Goal: Transaction & Acquisition: Purchase product/service

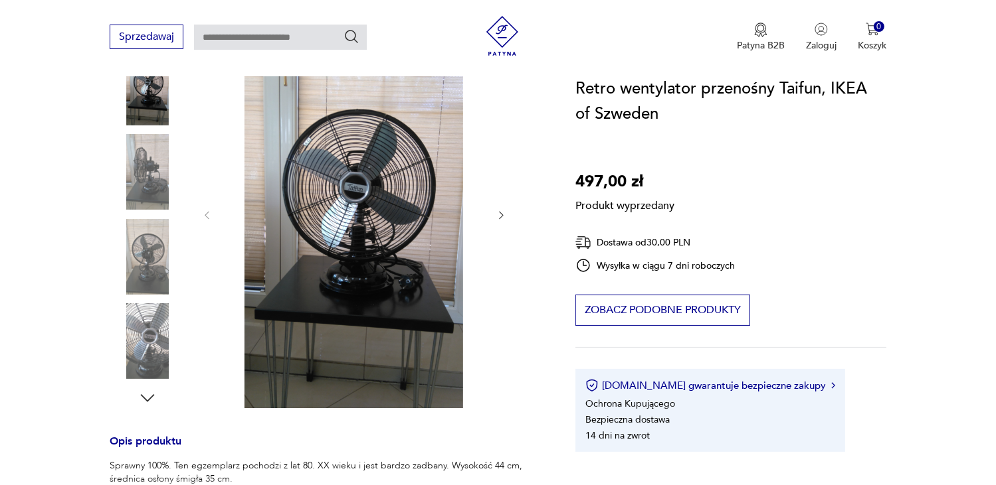
click at [152, 242] on div "Produkt wyprzedany Opis produktu Sprawny 100%. Ten egzemplarz pochodzi z lat 80…" at bounding box center [327, 397] width 434 height 754
click at [135, 161] on div "Produkt wyprzedany Opis produktu Sprawny 100%. Ten egzemplarz pochodzi z lat 80…" at bounding box center [327, 397] width 434 height 754
drag, startPoint x: 405, startPoint y: 147, endPoint x: 406, endPoint y: 156, distance: 9.4
click at [407, 149] on div "Produkt wyprzedany Opis produktu Sprawny 100%. Ten egzemplarz pochodzi z lat 80…" at bounding box center [327, 397] width 434 height 754
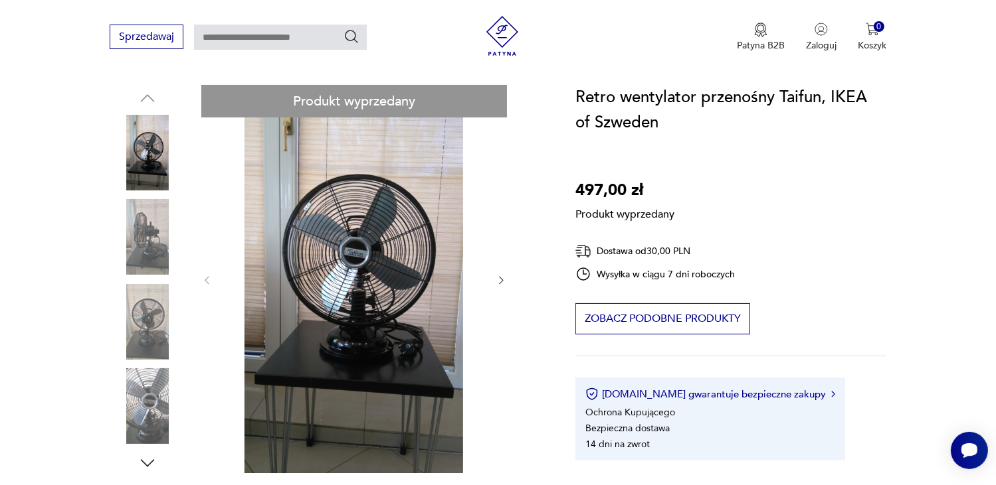
scroll to position [133, 0]
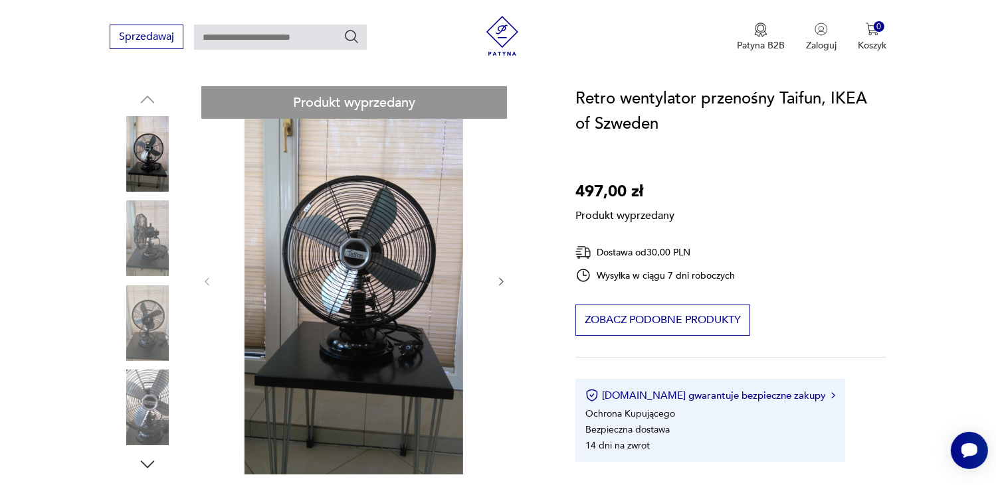
click at [505, 279] on div "Produkt wyprzedany Opis produktu Sprawny 100%. Ten egzemplarz pochodzi z lat 80…" at bounding box center [327, 463] width 434 height 754
click at [502, 279] on div "Produkt wyprzedany Opis produktu Sprawny 100%. Ten egzemplarz pochodzi z lat 80…" at bounding box center [327, 463] width 434 height 754
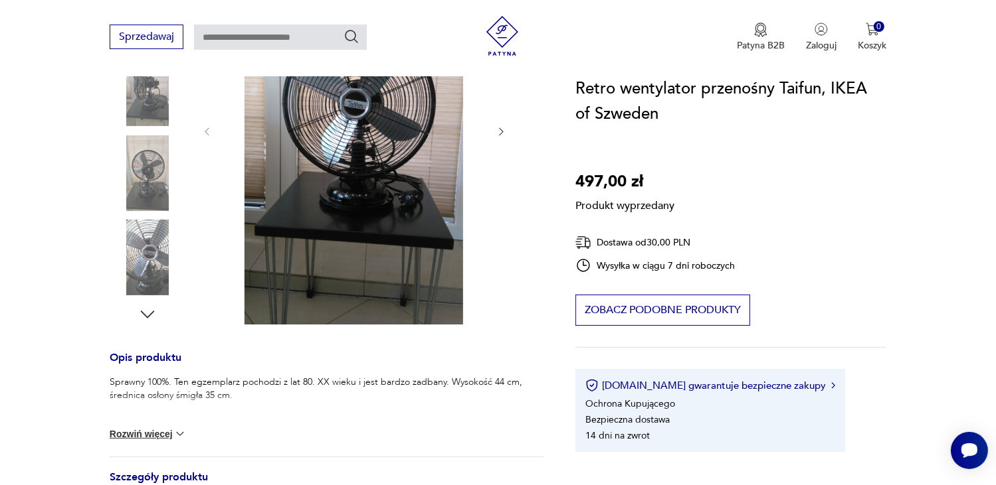
scroll to position [66, 0]
